Goal: Use online tool/utility: Utilize a website feature to perform a specific function

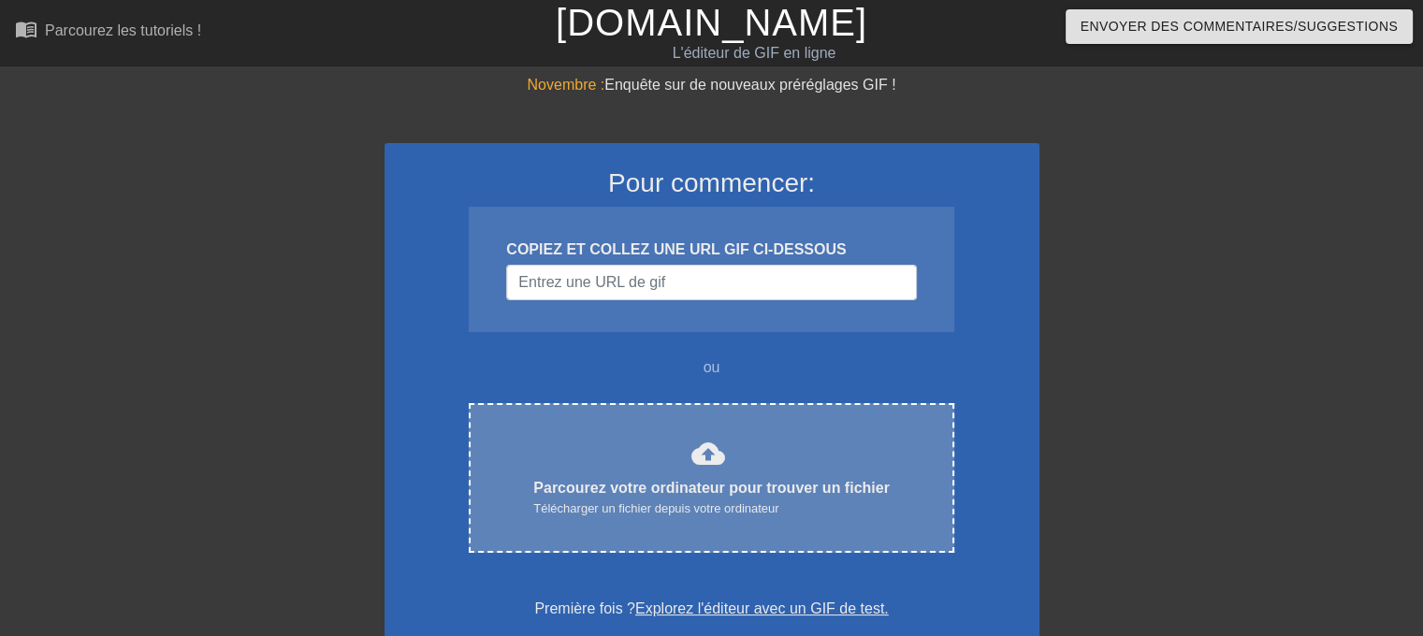
click at [632, 440] on div "cloud_upload Parcourez votre ordinateur pour trouver un fichier Télécharger un …" at bounding box center [711, 478] width 406 height 82
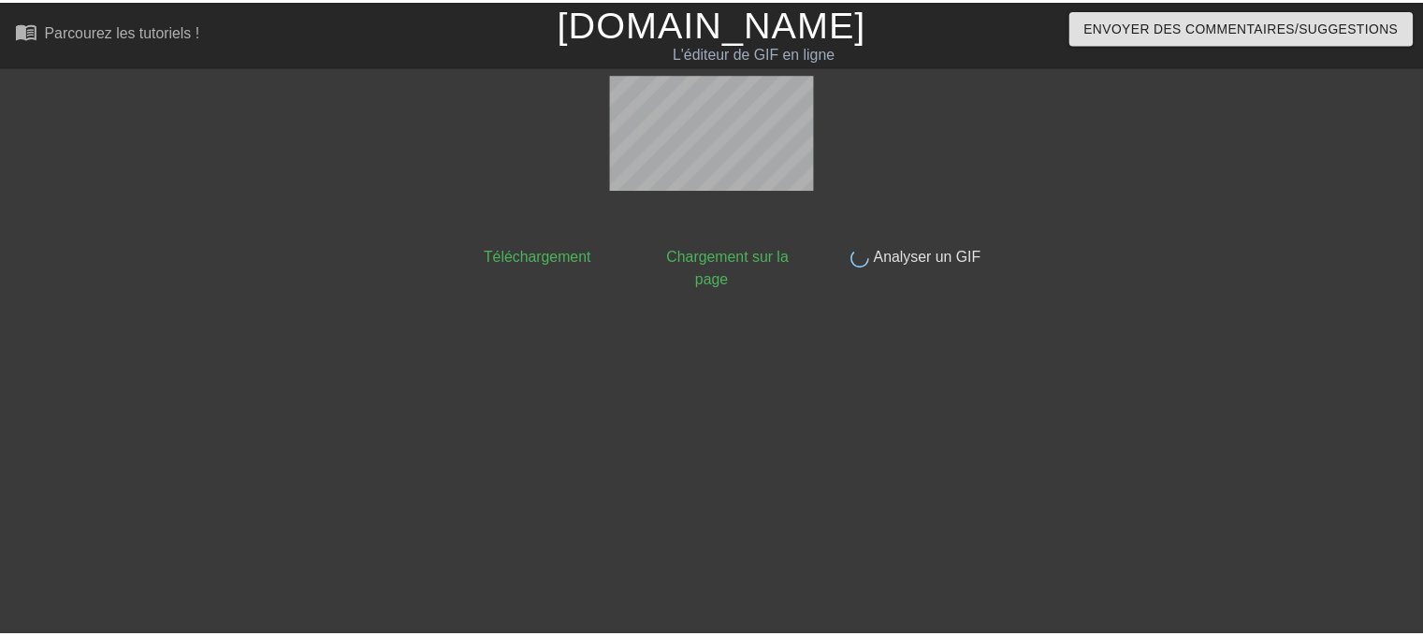
scroll to position [45, 0]
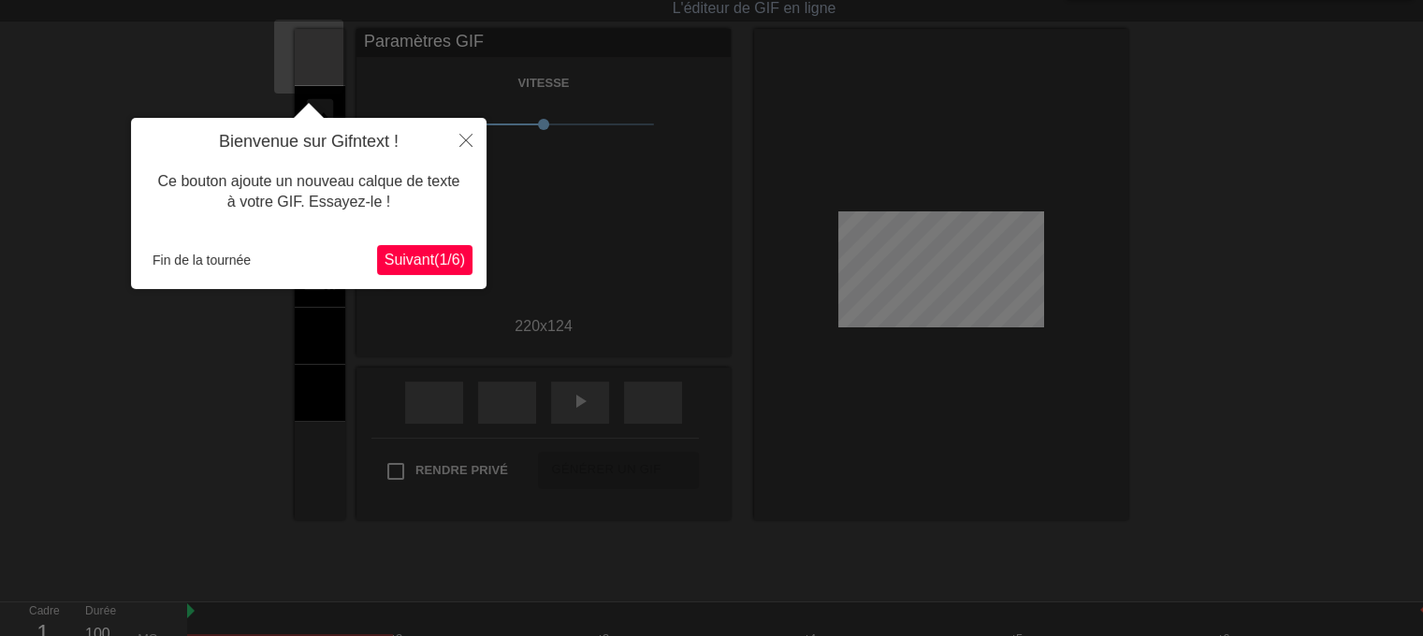
click button "Suivant ( 1 / 6 )" at bounding box center [424, 260] width 95 height 30
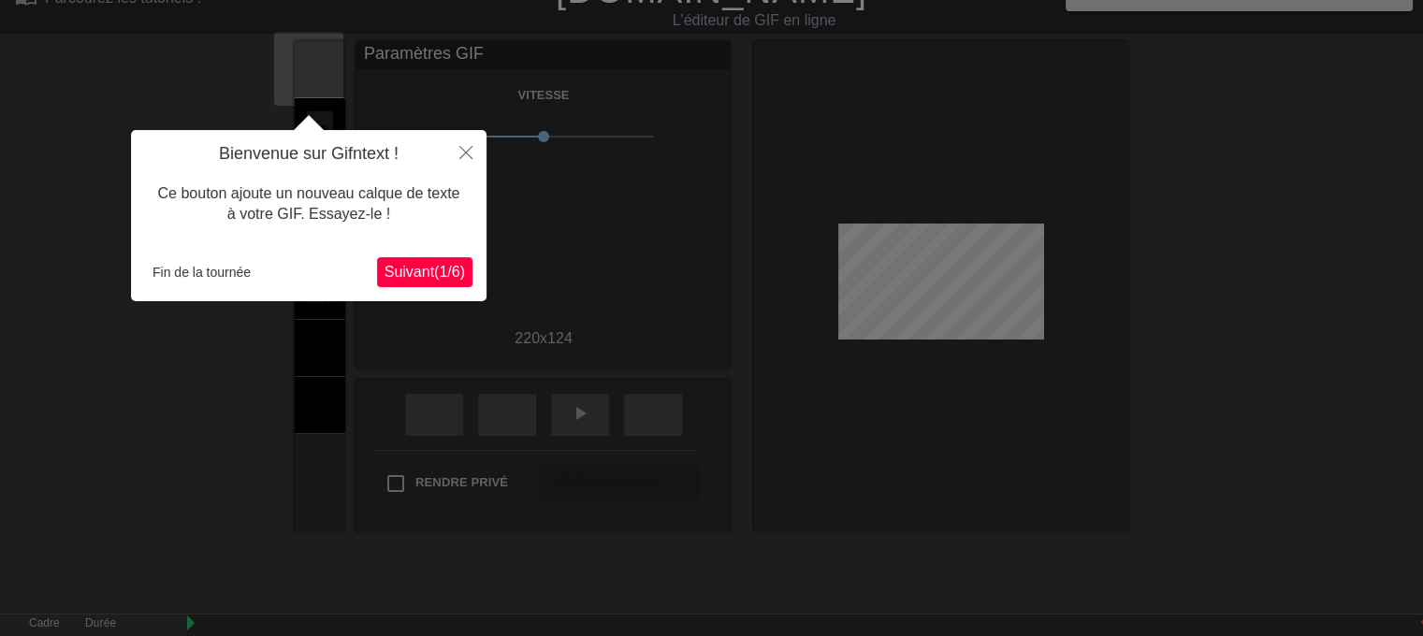
scroll to position [0, 0]
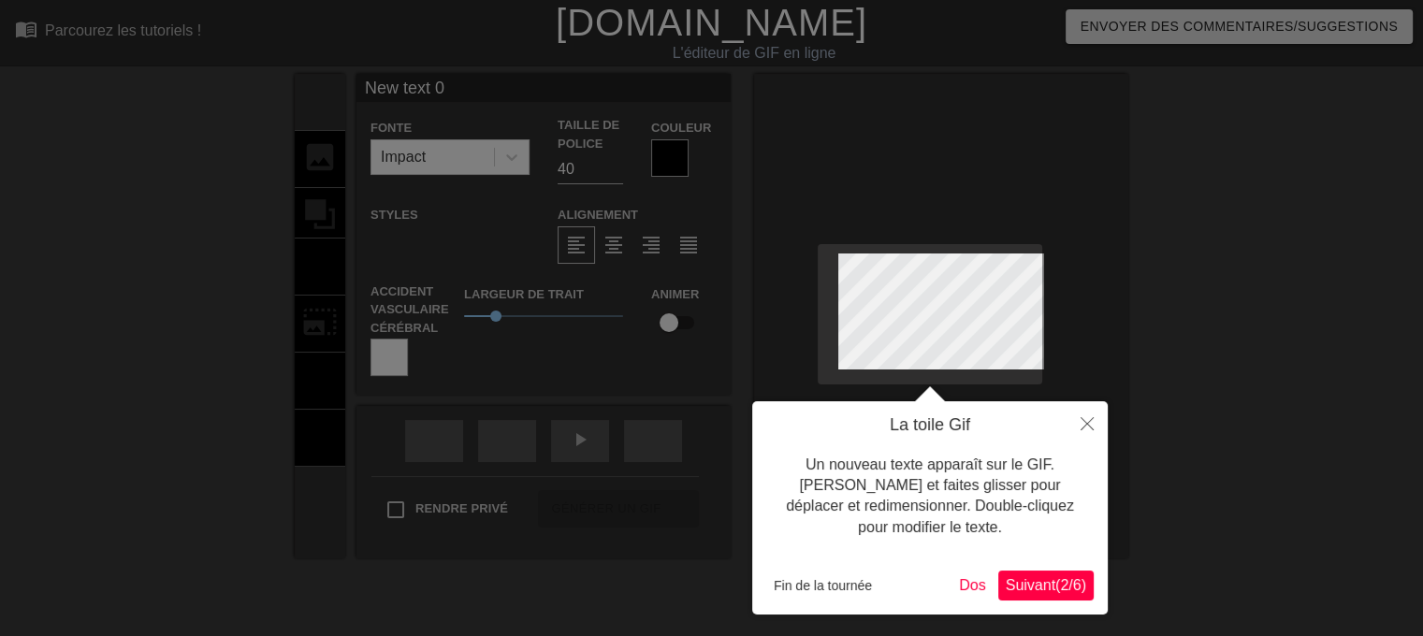
click button "Suivant ( 2 / 6 )" at bounding box center [1046, 586] width 95 height 30
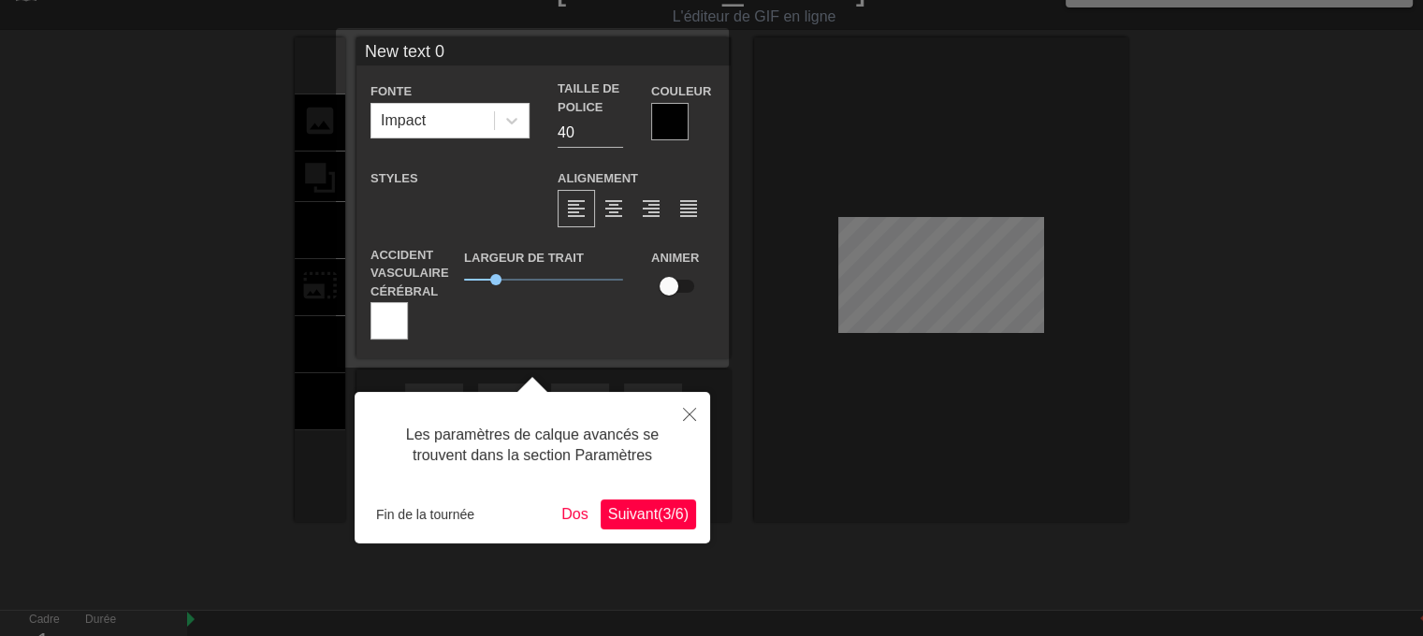
click button "Suivant ( 3 / 6 )" at bounding box center [648, 515] width 95 height 30
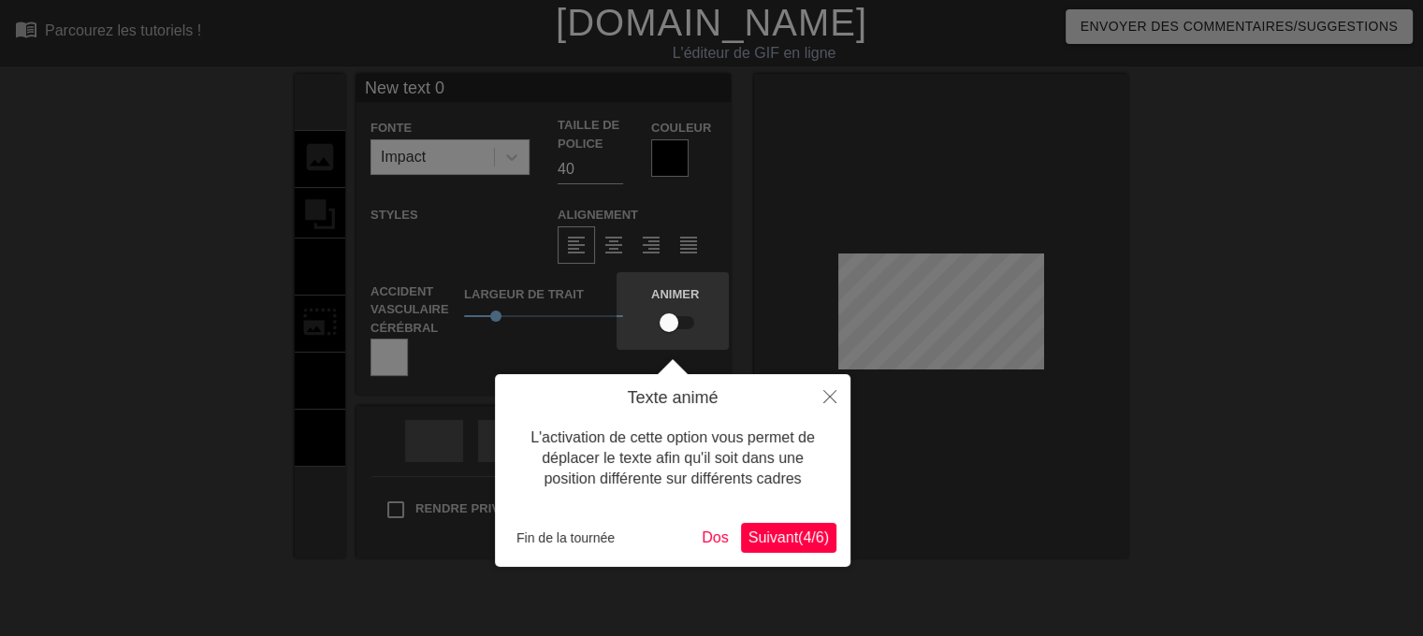
click button "Suivant ( 4 / 6 )" at bounding box center [788, 538] width 95 height 30
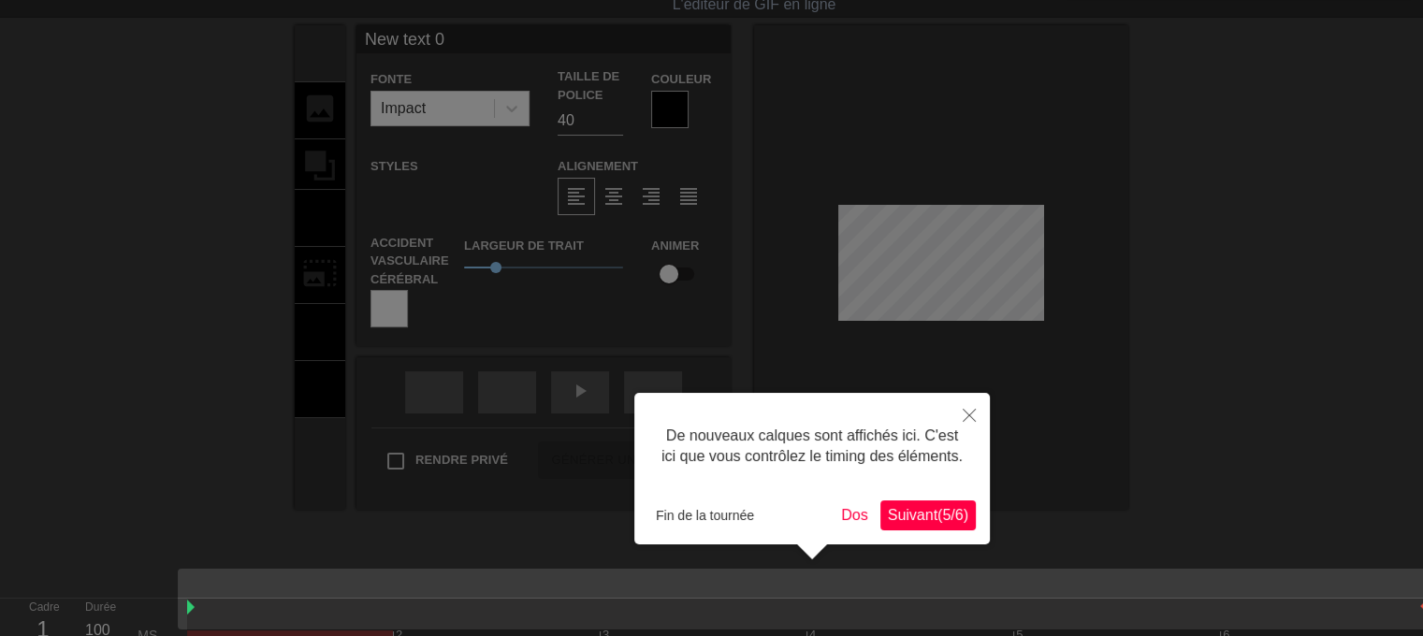
click button "Suivant ( 5 / 6 )" at bounding box center [928, 516] width 95 height 30
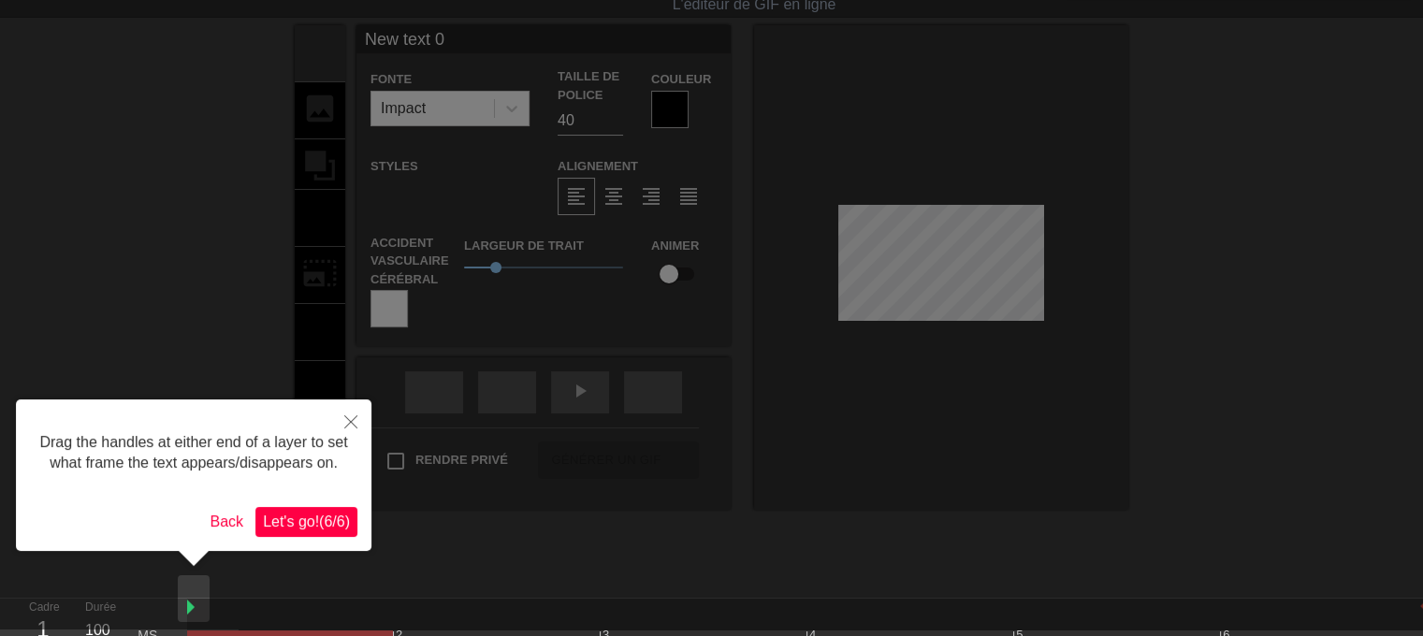
scroll to position [0, 0]
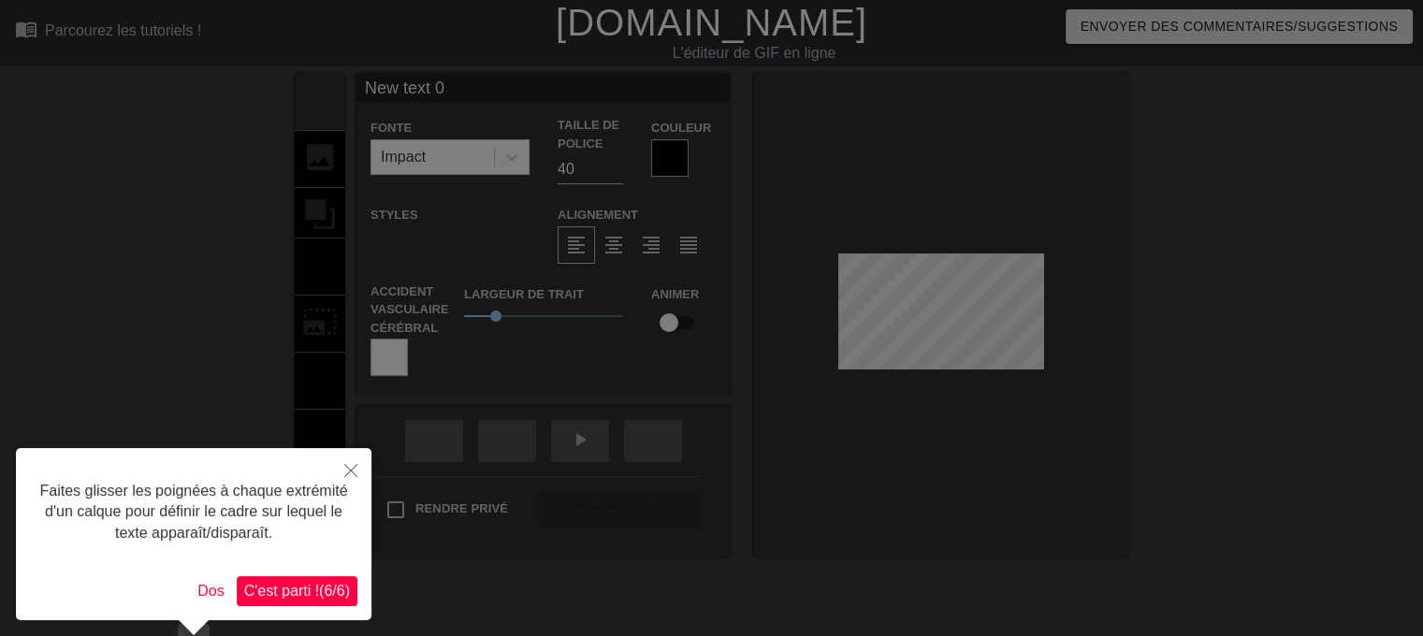
click button "C'est parti ! ( 6 / 6 )" at bounding box center [297, 592] width 121 height 30
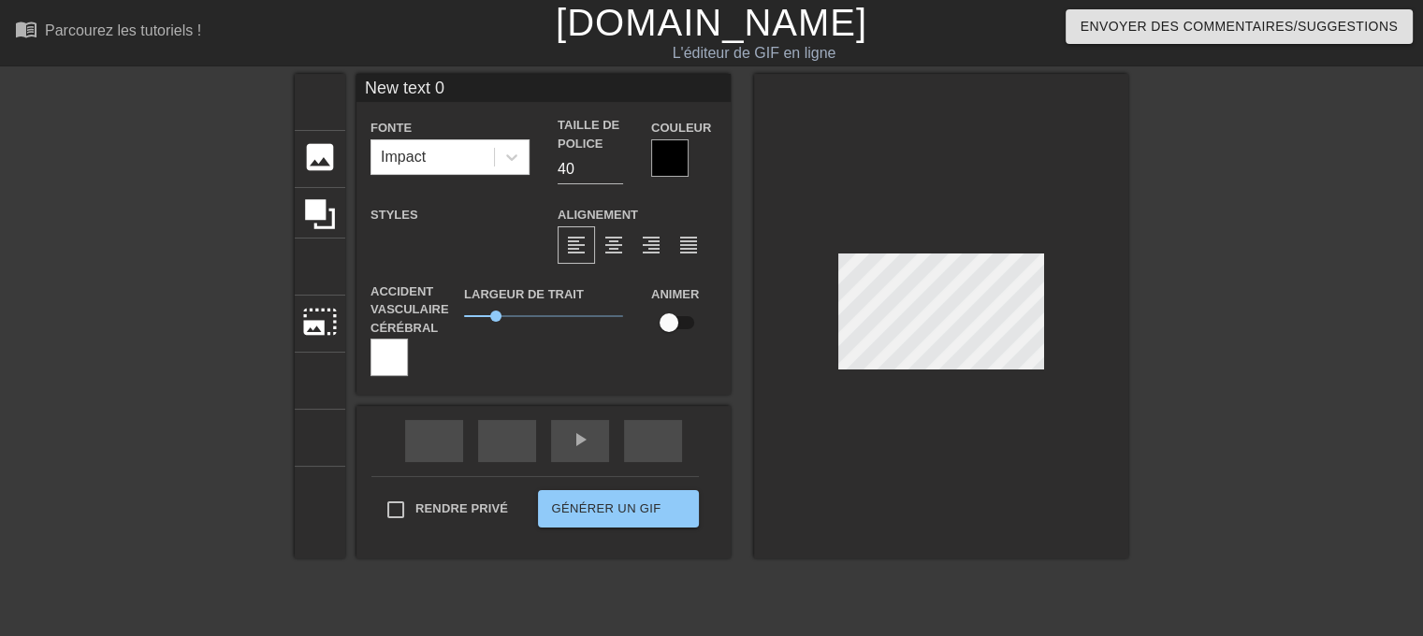
scroll to position [3, 2]
type input "B"
type textarea "B"
type input "Bo"
type textarea "Bo"
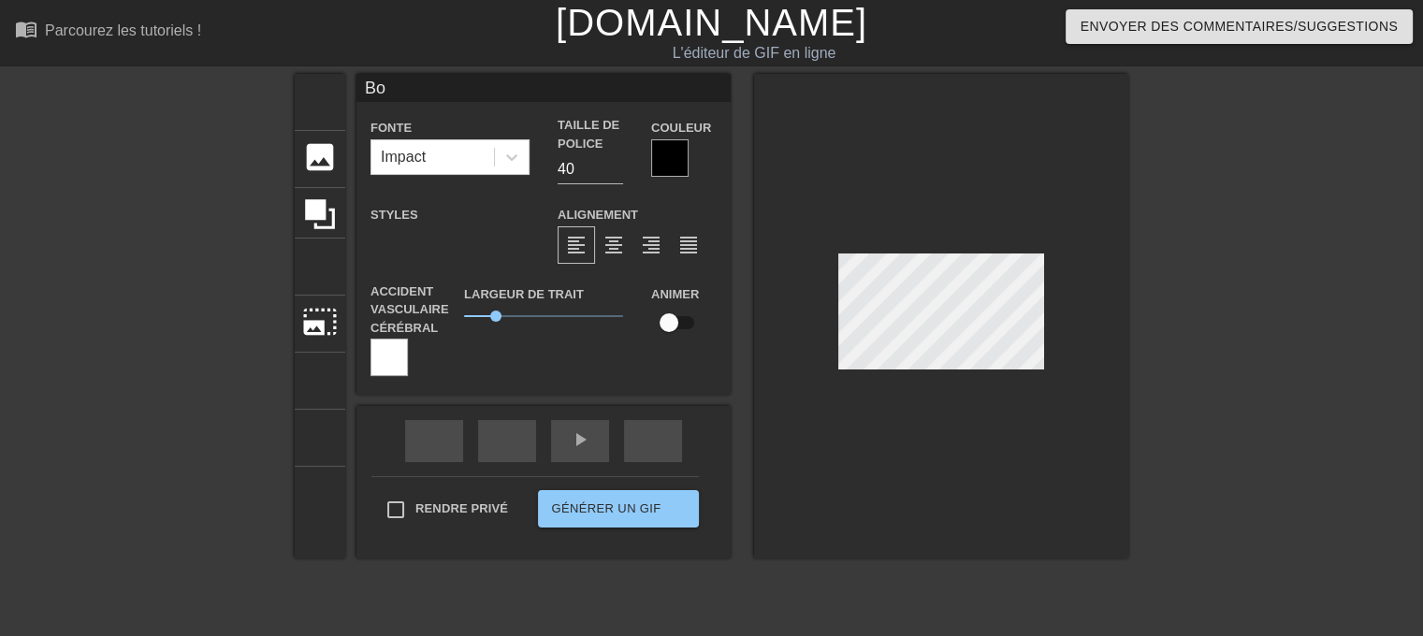
type input "Bon"
type textarea "Bon"
type input "Bon"
type textarea "Bon"
type input "Bon a"
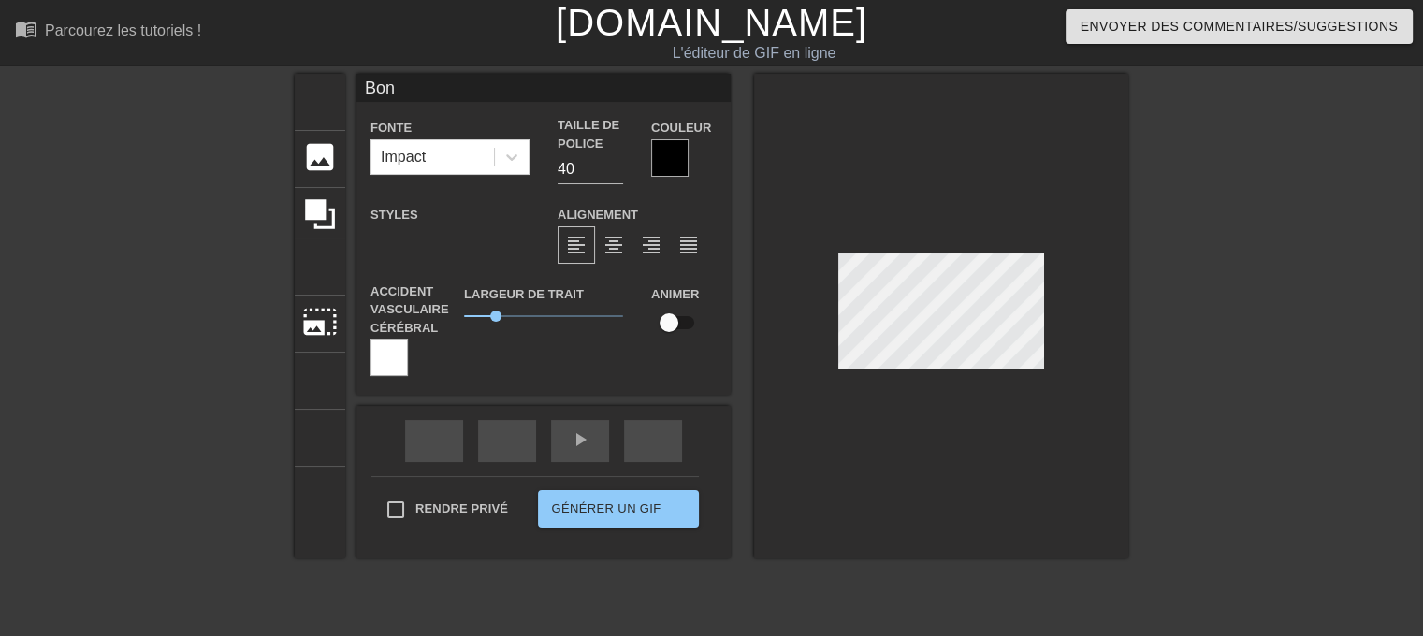
type textarea "Bon a"
type input "Bon ap"
type textarea "Bon ap"
type input "Bon app"
type textarea "Bon app"
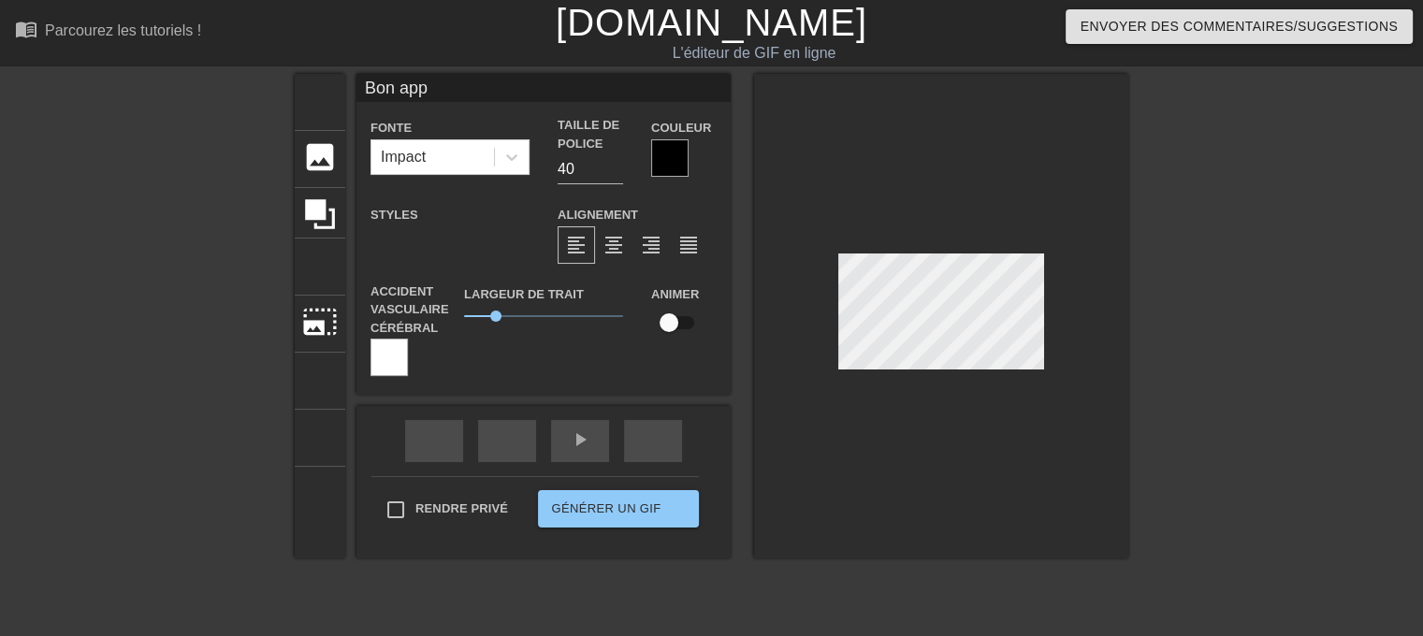
type input "Bon appe"
type textarea "Bon appe"
type input "Bon appet"
type textarea "Bon appet"
type input "Bon appeti"
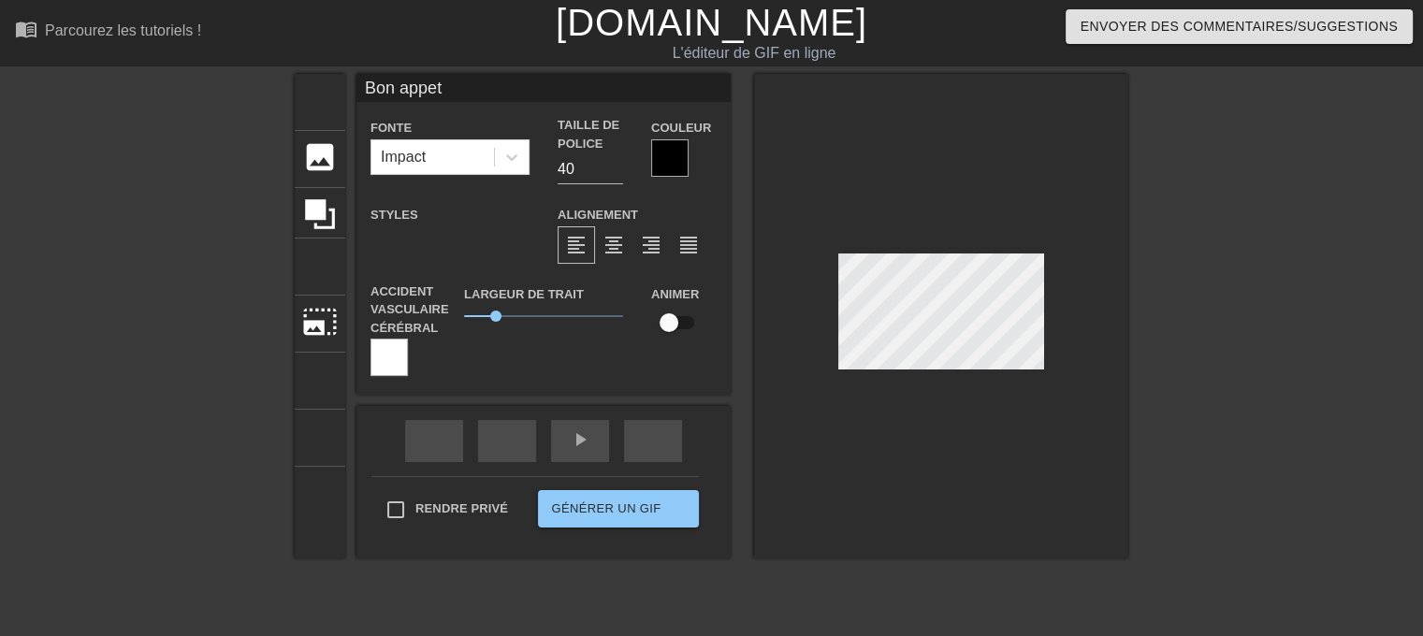
type textarea "Bon appeti"
type input "Bon appetit"
type textarea "Bon appetit"
type input "Bon appetit"
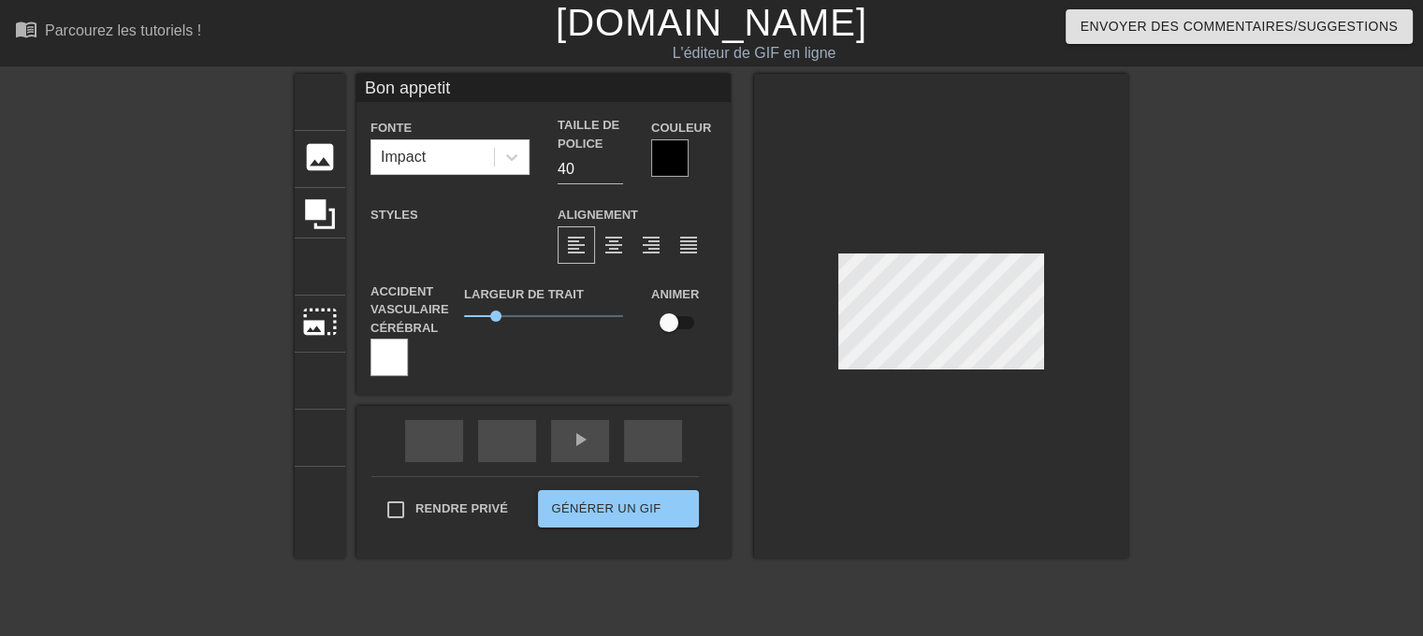
type textarea "Bon appetit"
type input "Bon appetit B"
type textarea "Bon appetit B"
type input "Bon appetit [PERSON_NAME]"
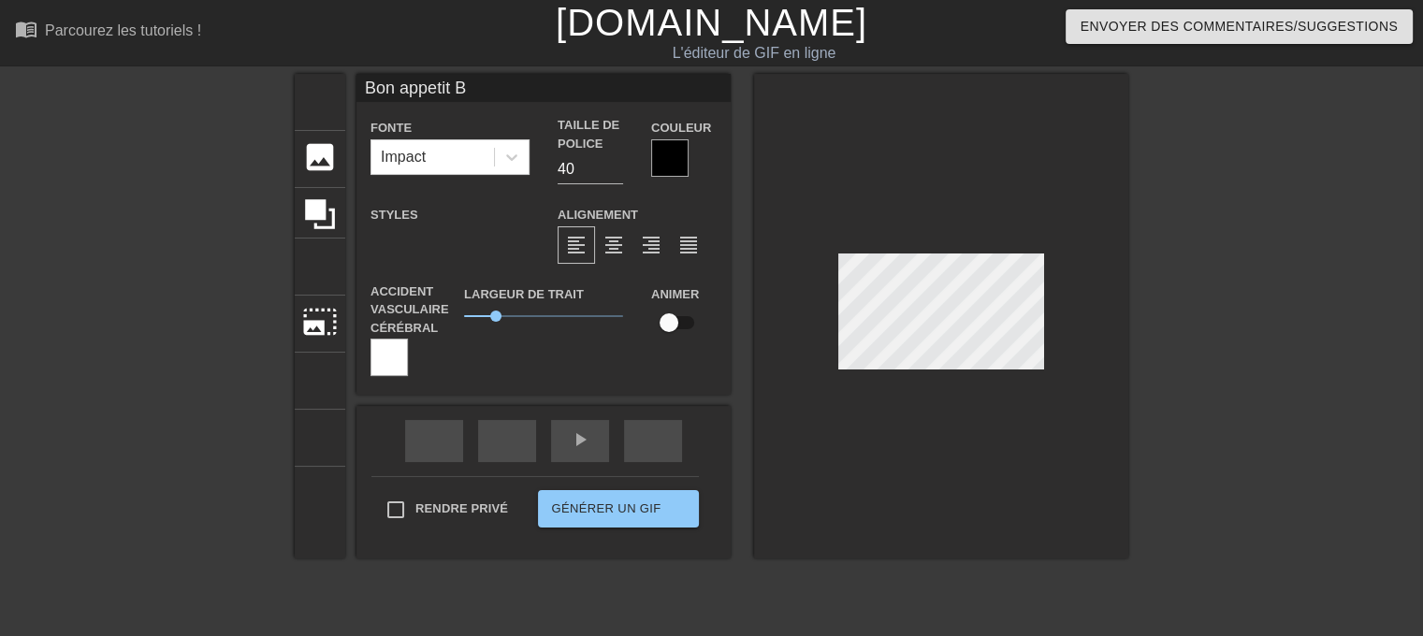
type textarea "Bon appetit [PERSON_NAME]"
type input "Bon appetit Bou"
type textarea "Bon appetit Bou"
type input "Bon appetit Boub"
type textarea "Bon appetit Boub"
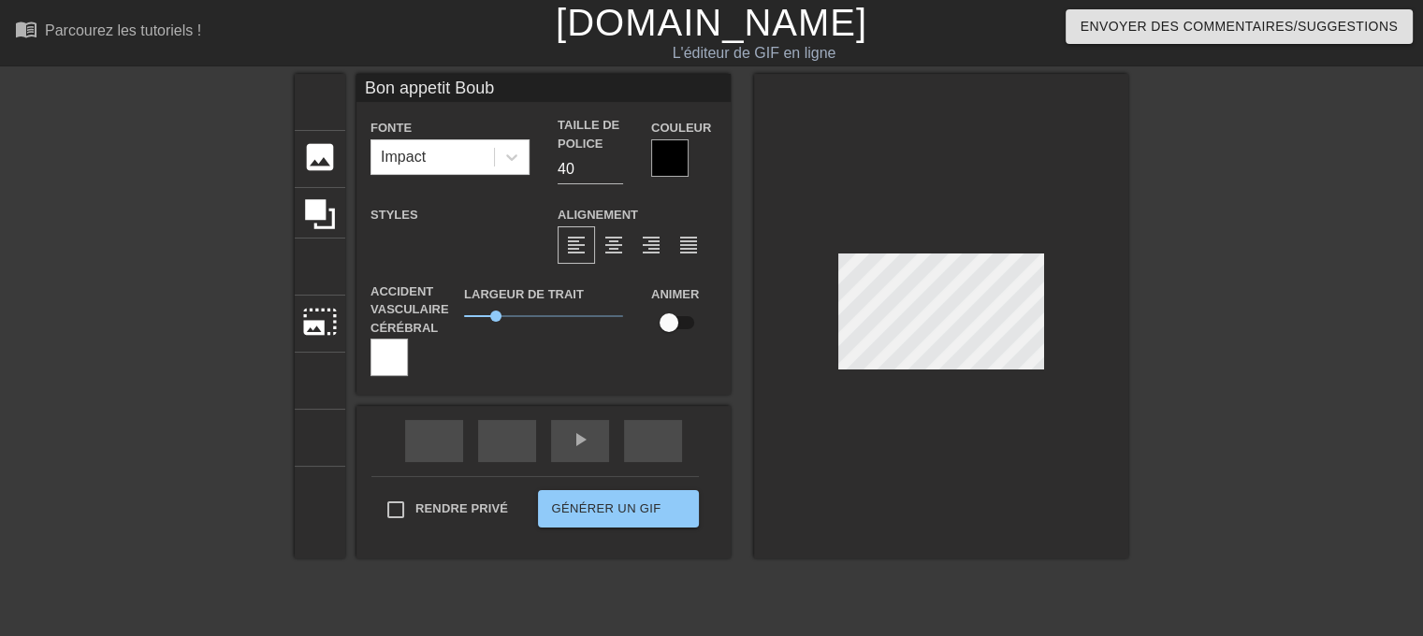
type input "Bon appetit Boubo"
type textarea "Bon appetit Boubo"
type input "Bon appetit Boubou"
type textarea "Bon appetit Boubou"
type input "Bon appetit Boubouu"
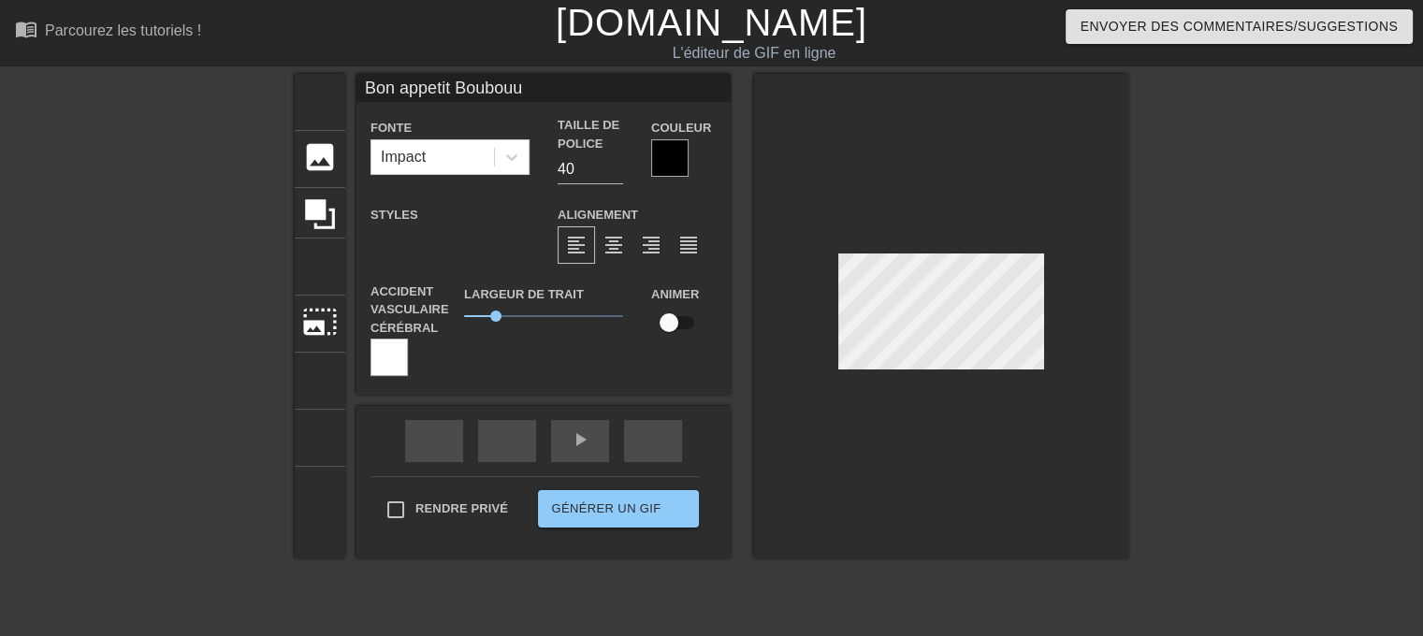
scroll to position [3, 8]
type textarea "Bon appetit Boubouu"
click at [513, 93] on input "Bon appetit Boubouu" at bounding box center [544, 88] width 374 height 28
click at [455, 82] on input "Bon appetit Boubou" at bounding box center [544, 88] width 374 height 28
click at [565, 82] on input "Bon appetit ma boubou" at bounding box center [544, 88] width 374 height 28
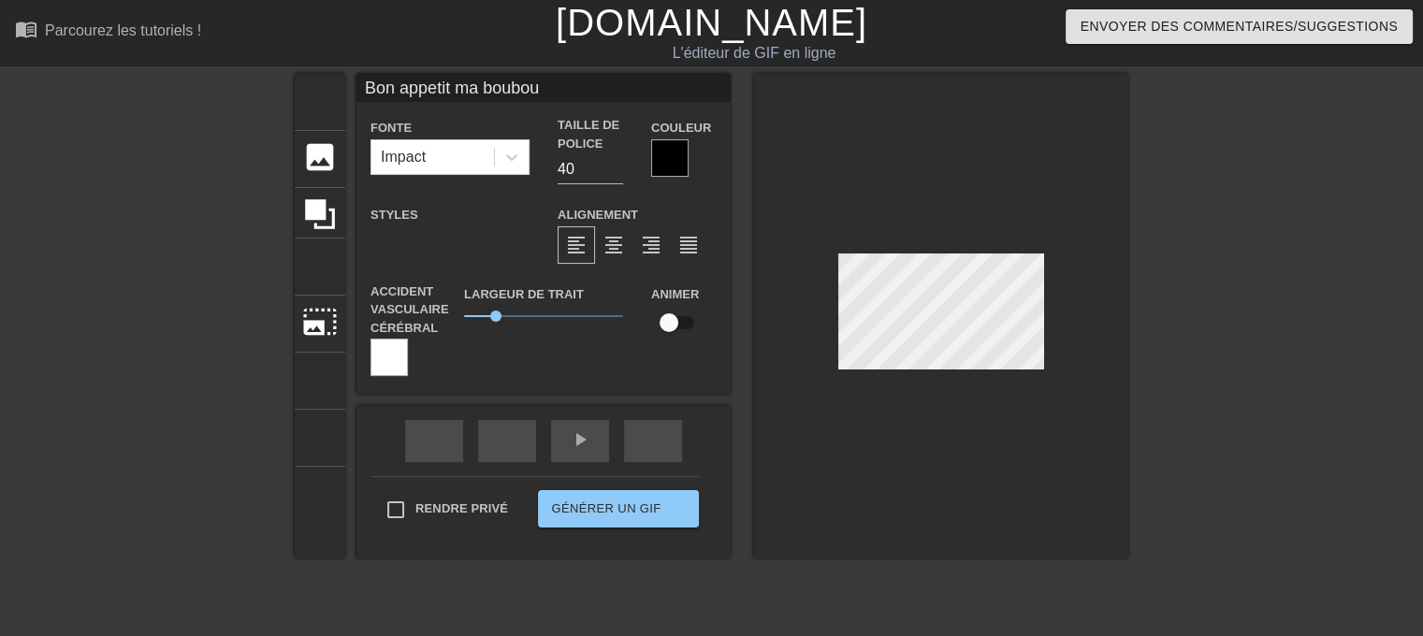
click at [416, 85] on input "Bon appetit ma boubou" at bounding box center [544, 88] width 374 height 28
click at [539, 84] on input "Bon appétit ma boubou" at bounding box center [544, 88] width 374 height 28
type input "Bon appétit ma boubou !"
drag, startPoint x: 558, startPoint y: 179, endPoint x: 543, endPoint y: 175, distance: 15.4
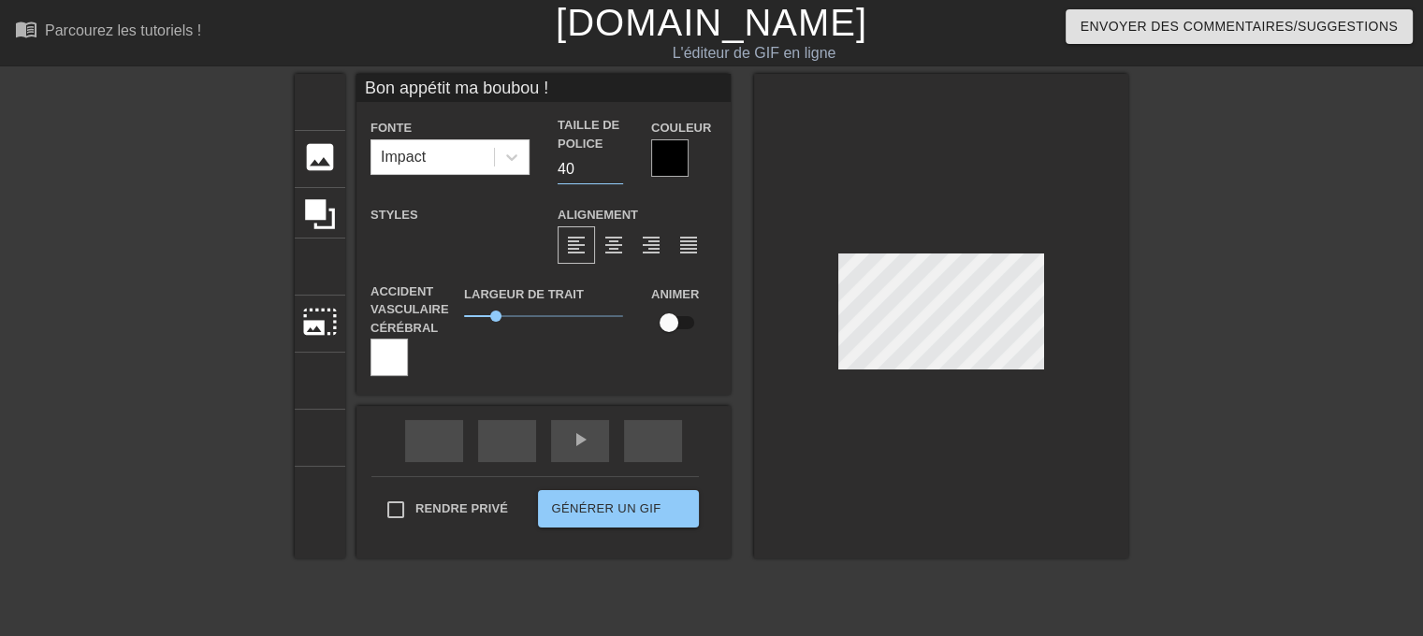
click at [544, 175] on div "Taille de police 40" at bounding box center [591, 150] width 94 height 68
click at [545, 171] on div "Taille de police 40" at bounding box center [591, 150] width 94 height 68
type input "20"
click at [1104, 276] on div at bounding box center [941, 316] width 374 height 485
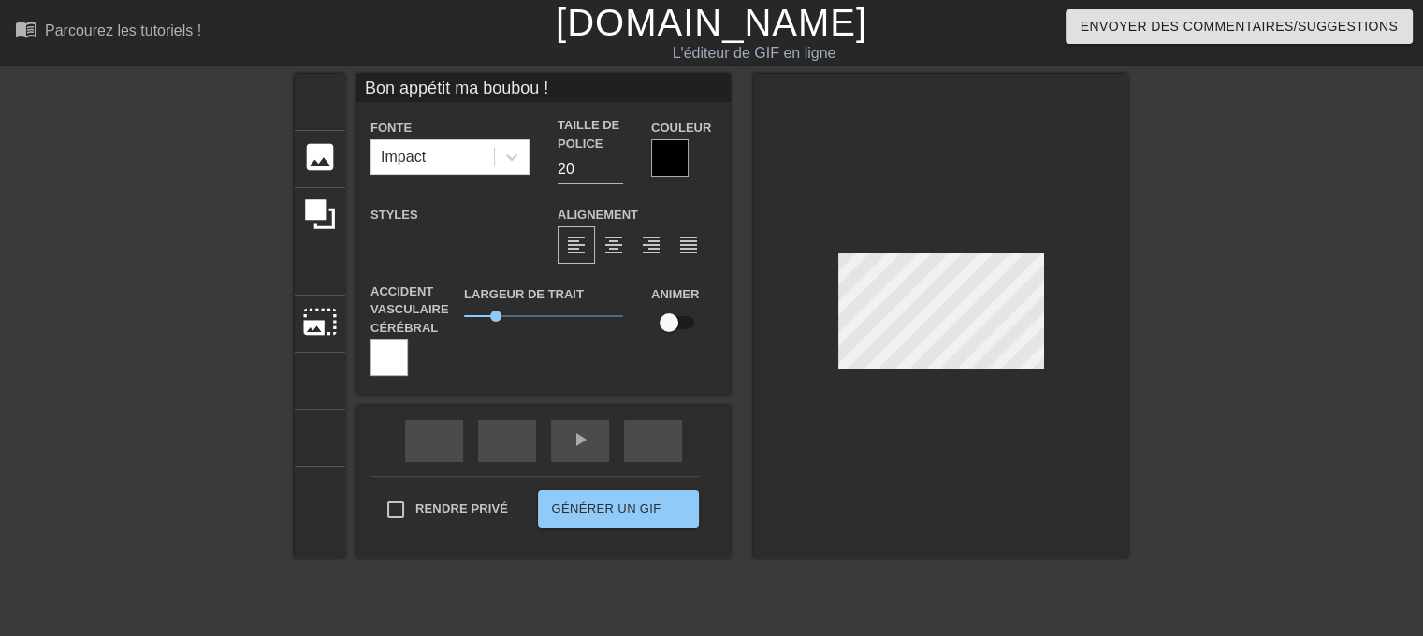
type input "Bon appétit maboubou !"
type textarea "Bon appétit maboubou !"
type input "Bon appétit mboubou !"
type textarea "Bon appétit mboubou !"
type input "Bon appétit boubou !"
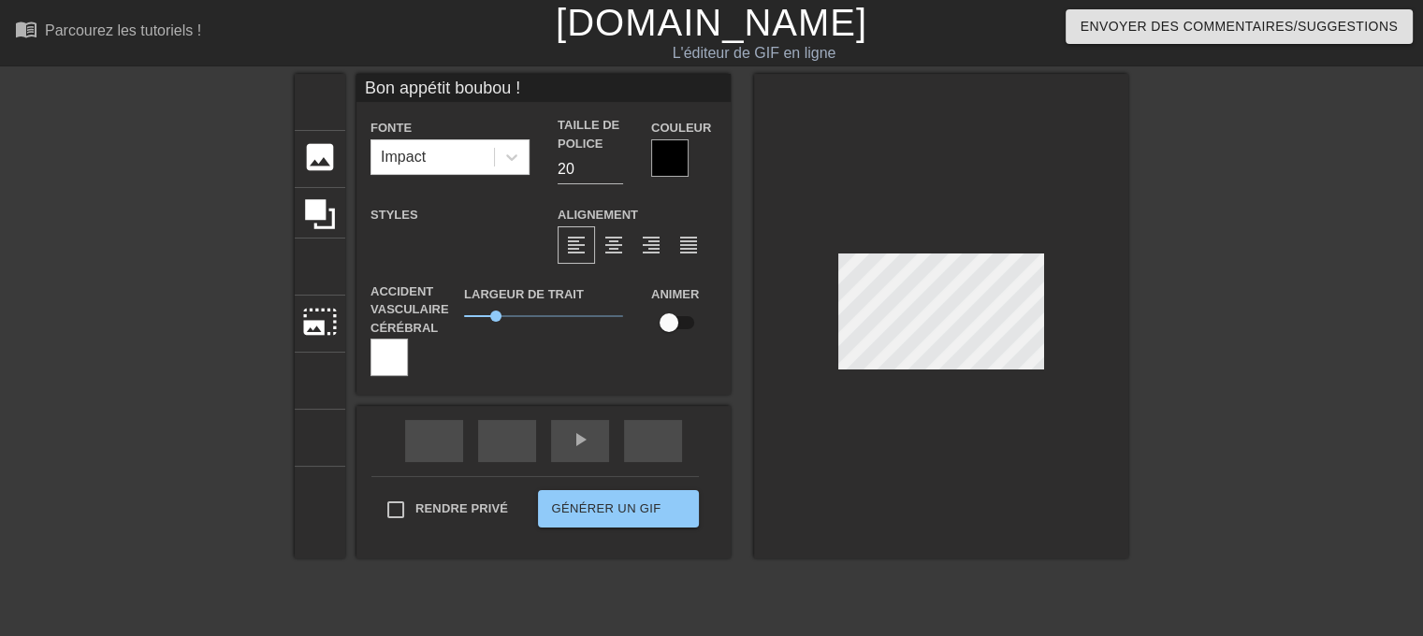
type textarea "Bon appétit boubou !"
type input "Bon appétit bouboou !"
type textarea "Bon appétit bouboou !"
type input "Bon appétit bouboouu !"
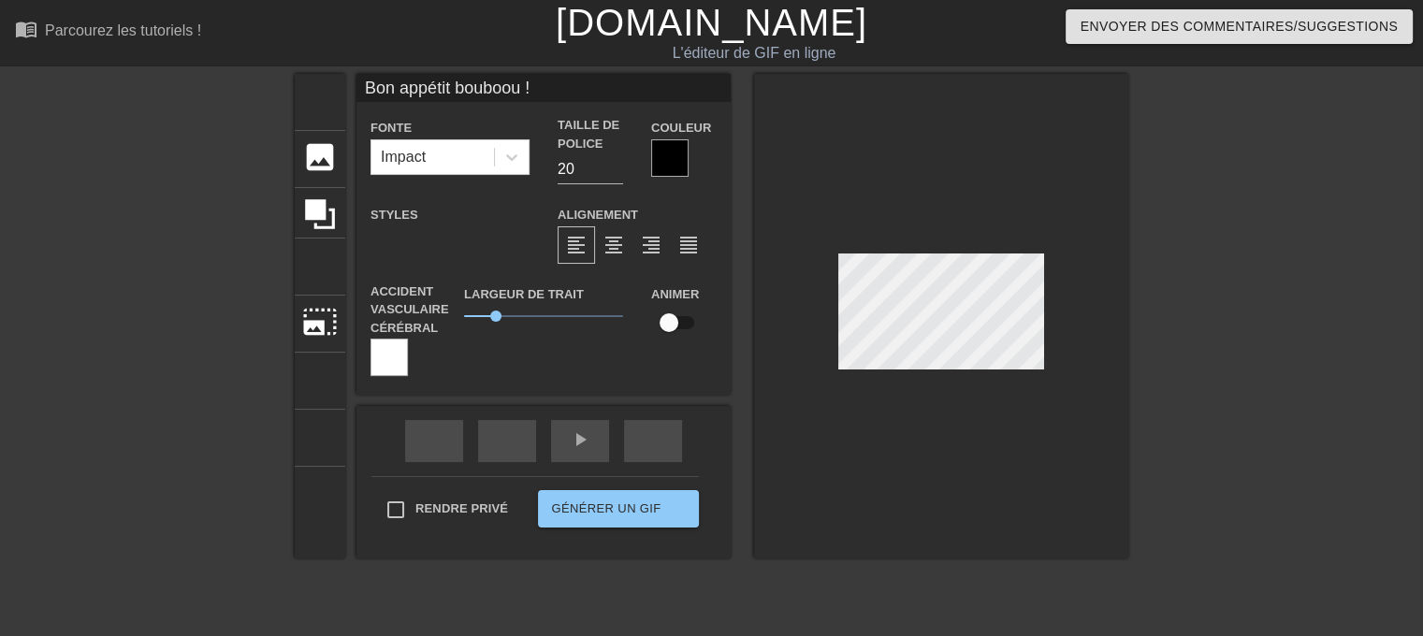
type textarea "Bon appétit bouboouu !"
type input "Bon appétit bouboouuu !"
type textarea "Bon appétit bouboouuu !"
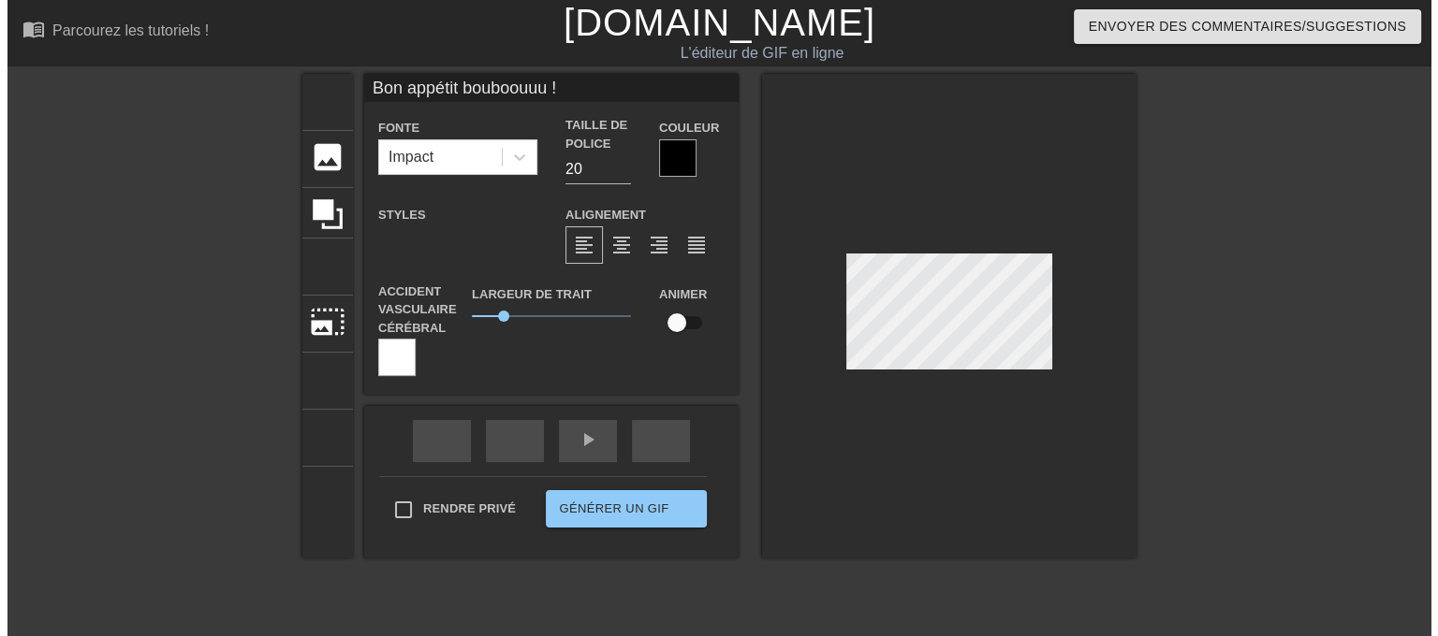
scroll to position [2, 11]
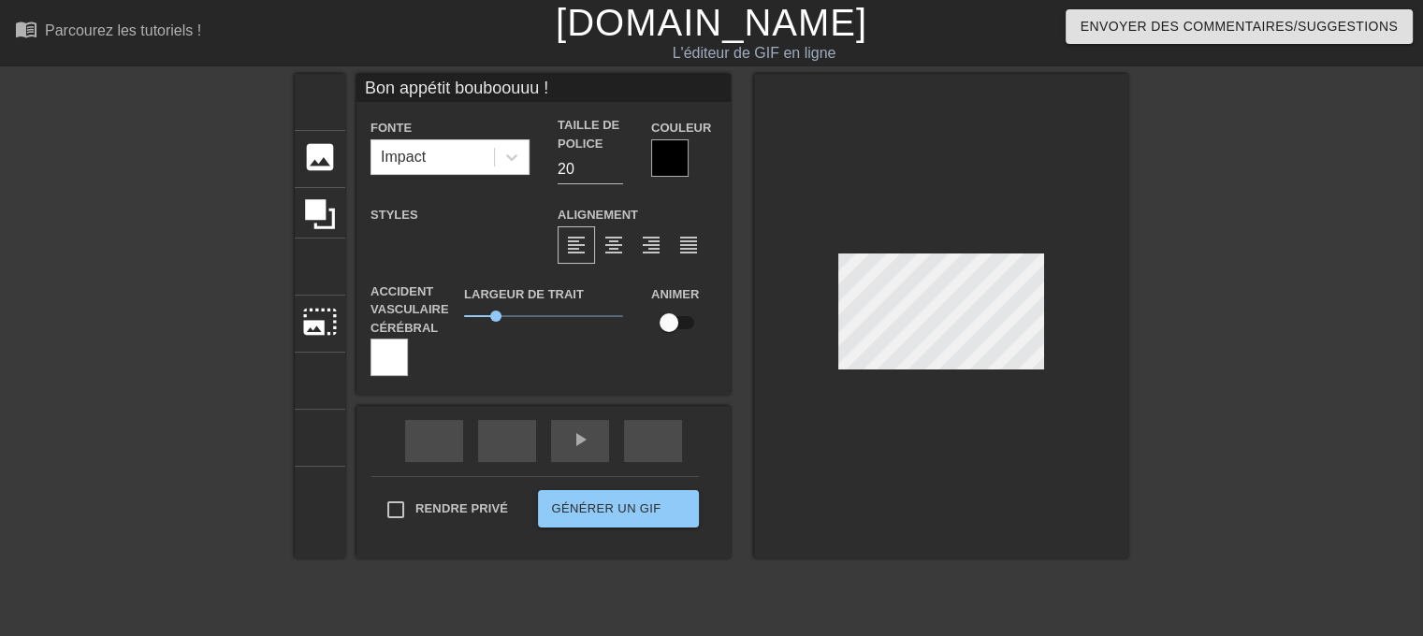
type input "Bon appétit bouboouuu"
type textarea "Bon appétit bouboouuu"
click at [1187, 261] on div "titre ajouter_cercle image ajouter_cercle recadrer photo_size_select_large aide…" at bounding box center [711, 355] width 1423 height 562
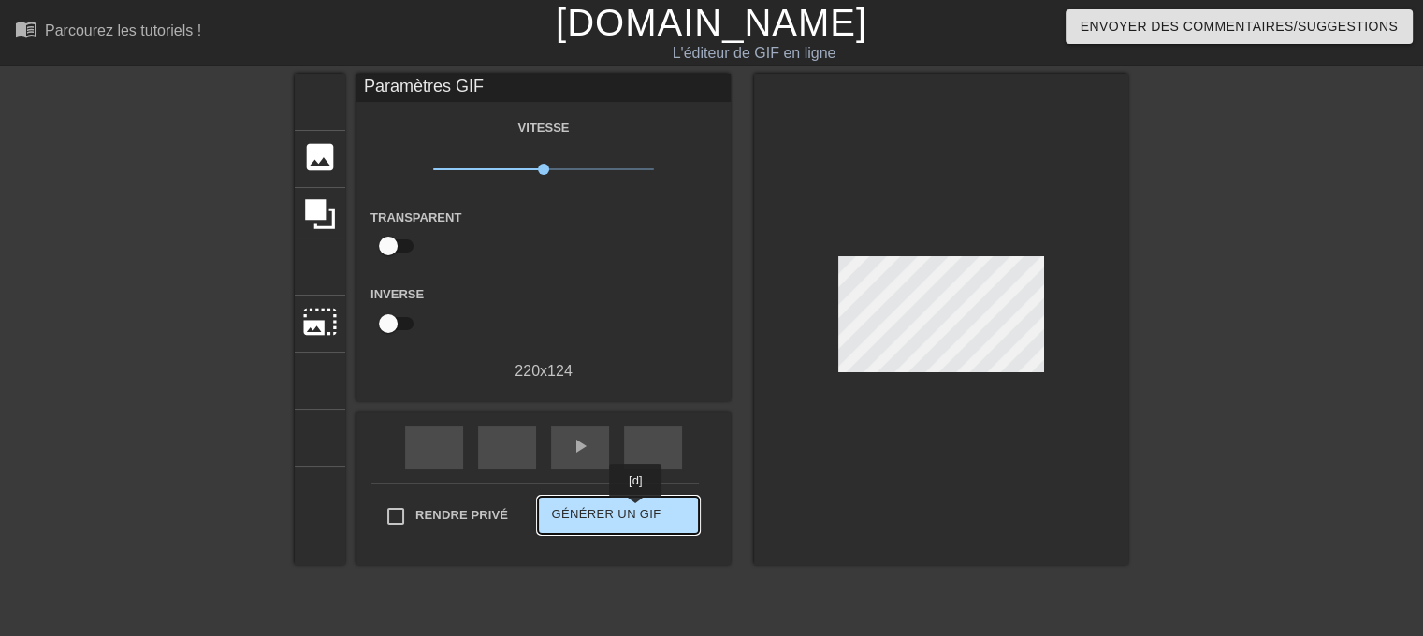
click at [636, 511] on font "Générer un GIF" at bounding box center [605, 514] width 109 height 14
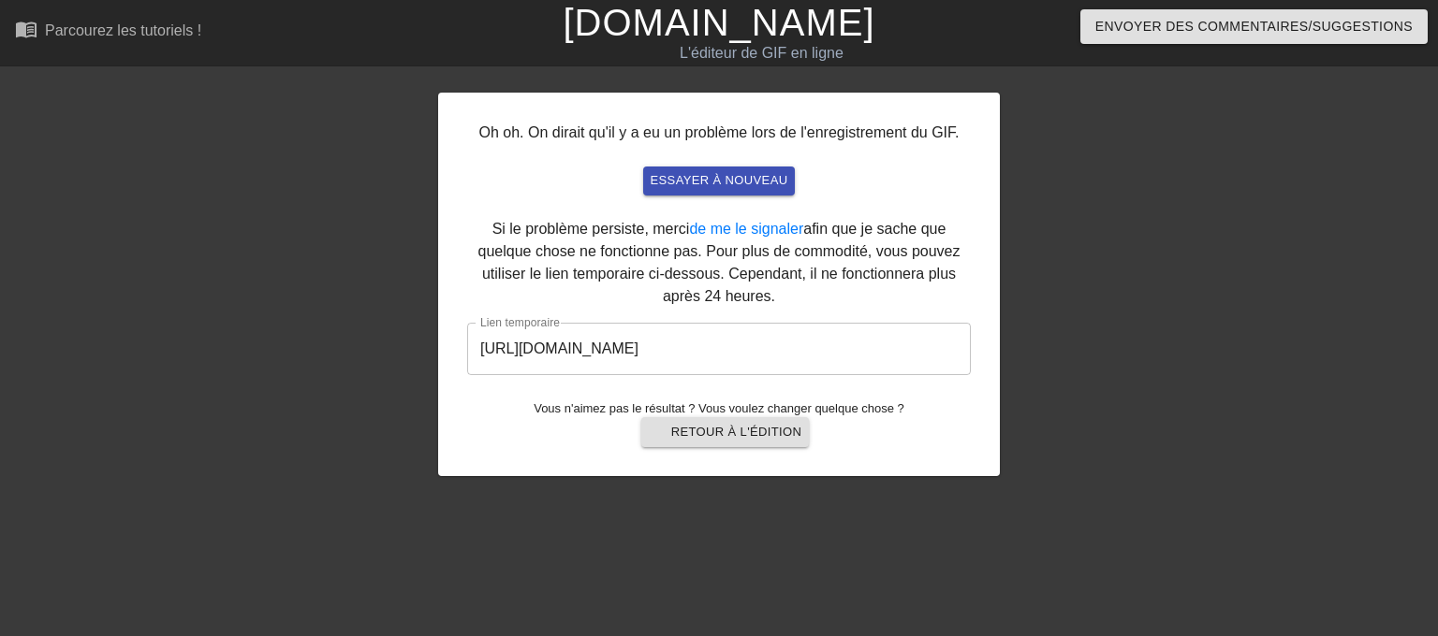
click at [798, 347] on input "[URL][DOMAIN_NAME]" at bounding box center [719, 349] width 504 height 52
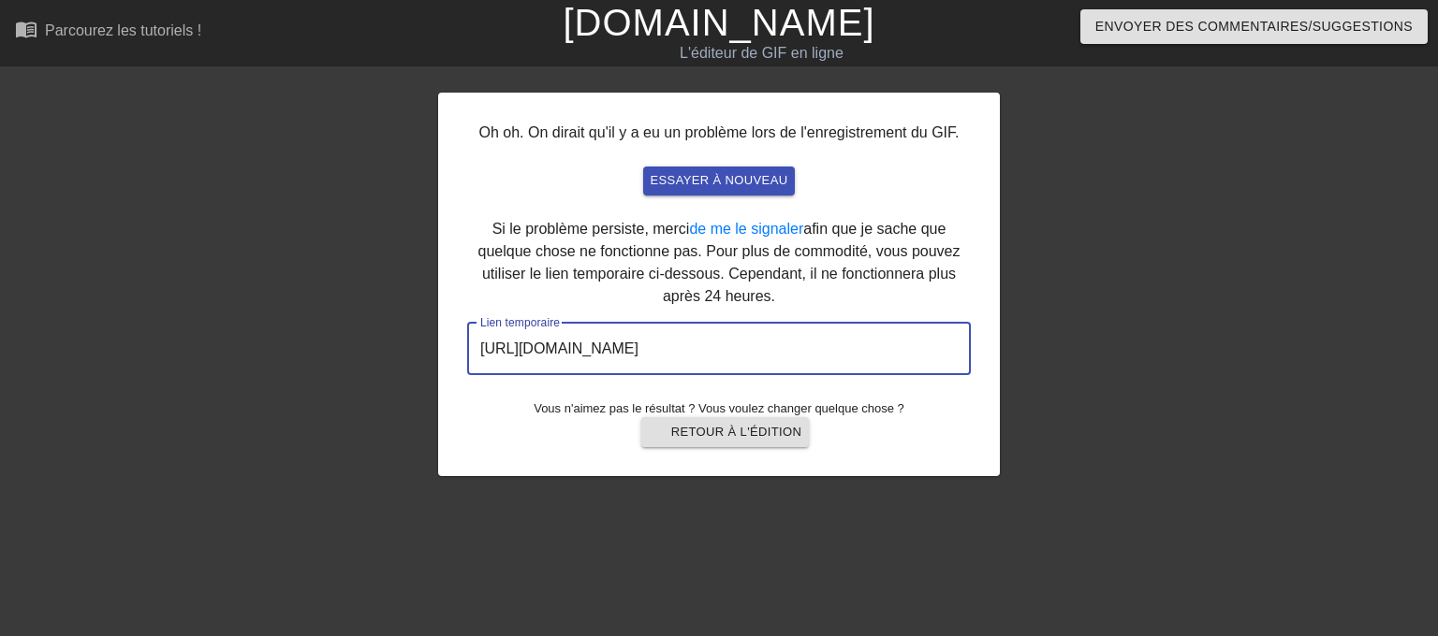
drag, startPoint x: 861, startPoint y: 349, endPoint x: 402, endPoint y: 373, distance: 459.2
click at [402, 373] on div "Oh oh. On dirait qu'il y a eu un problème lors de l'enregistrement du GIF. essa…" at bounding box center [719, 355] width 1438 height 562
